Goal: Check status: Check status

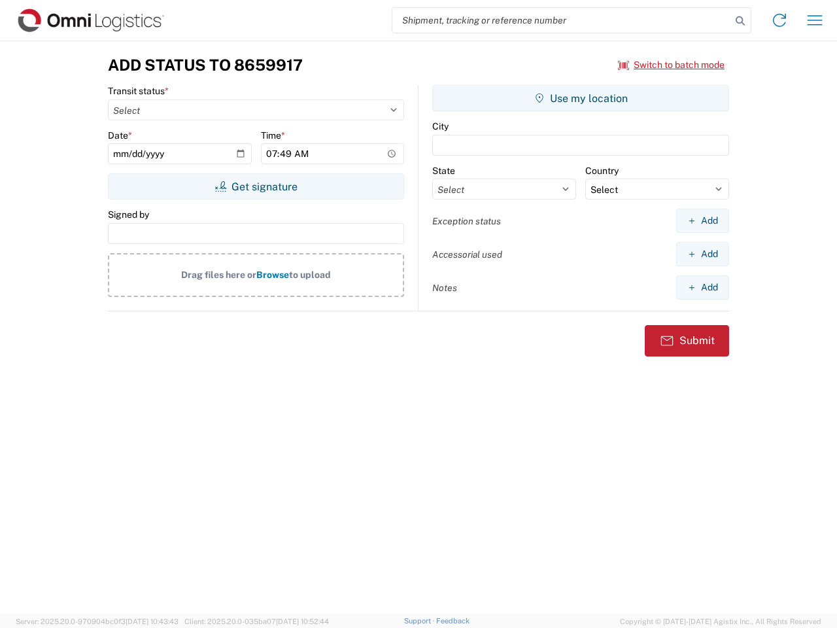
click at [562, 20] on input "search" at bounding box center [561, 20] width 339 height 25
click at [740, 21] on icon at bounding box center [740, 21] width 18 height 18
click at [779, 20] on icon at bounding box center [779, 20] width 21 height 21
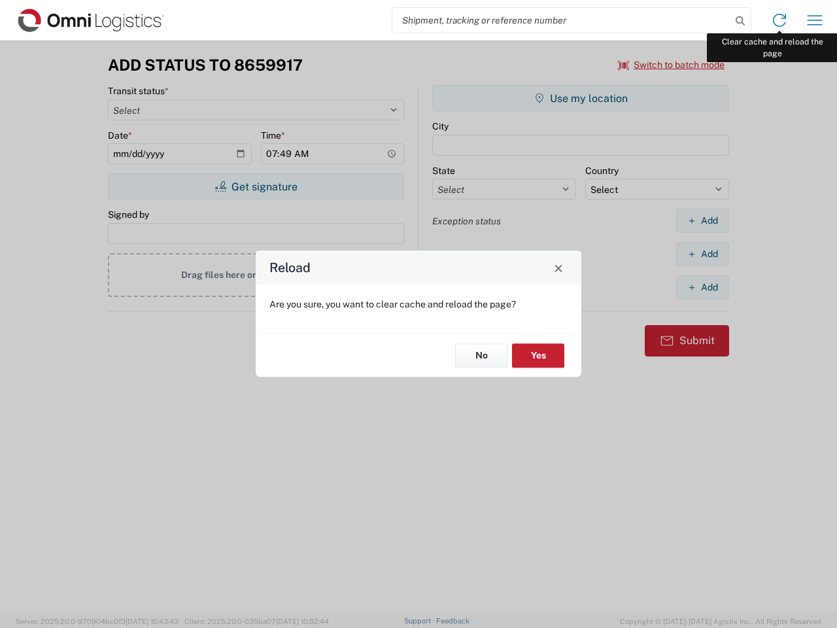
click at [815, 20] on div "Reload Are you sure, you want to clear cache and reload the page? No Yes" at bounding box center [418, 314] width 837 height 628
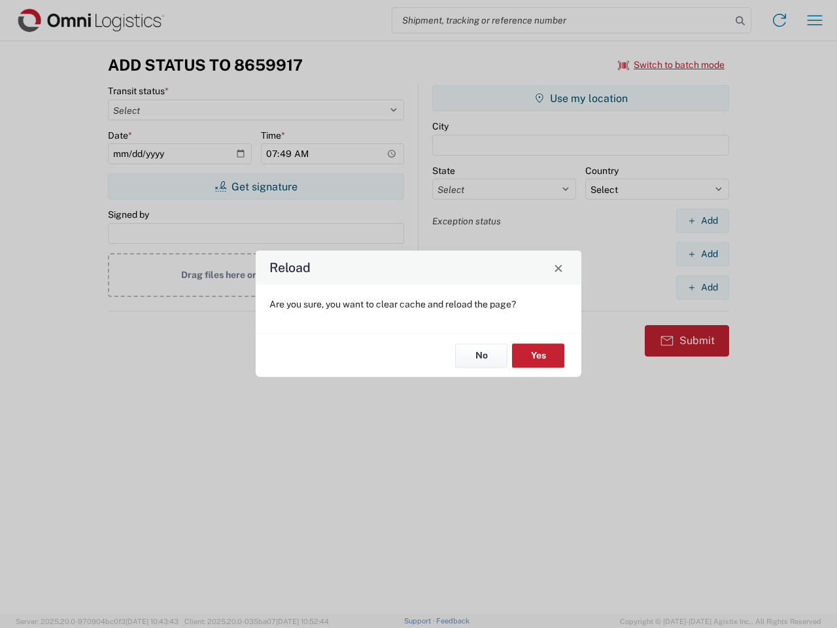
click at [671, 65] on div "Reload Are you sure, you want to clear cache and reload the page? No Yes" at bounding box center [418, 314] width 837 height 628
click at [256, 186] on div "Reload Are you sure, you want to clear cache and reload the page? No Yes" at bounding box center [418, 314] width 837 height 628
click at [581, 98] on div "Reload Are you sure, you want to clear cache and reload the page? No Yes" at bounding box center [418, 314] width 837 height 628
click at [702, 220] on div "Reload Are you sure, you want to clear cache and reload the page? No Yes" at bounding box center [418, 314] width 837 height 628
click at [702, 254] on div "Reload Are you sure, you want to clear cache and reload the page? No Yes" at bounding box center [418, 314] width 837 height 628
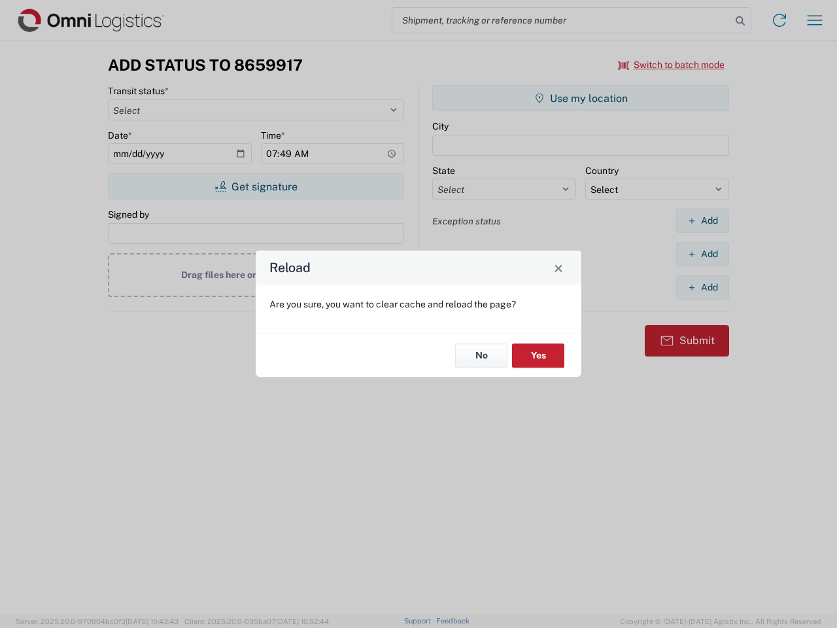
click at [702, 287] on div "Reload Are you sure, you want to clear cache and reload the page? No Yes" at bounding box center [418, 314] width 837 height 628
